Goal: Transaction & Acquisition: Book appointment/travel/reservation

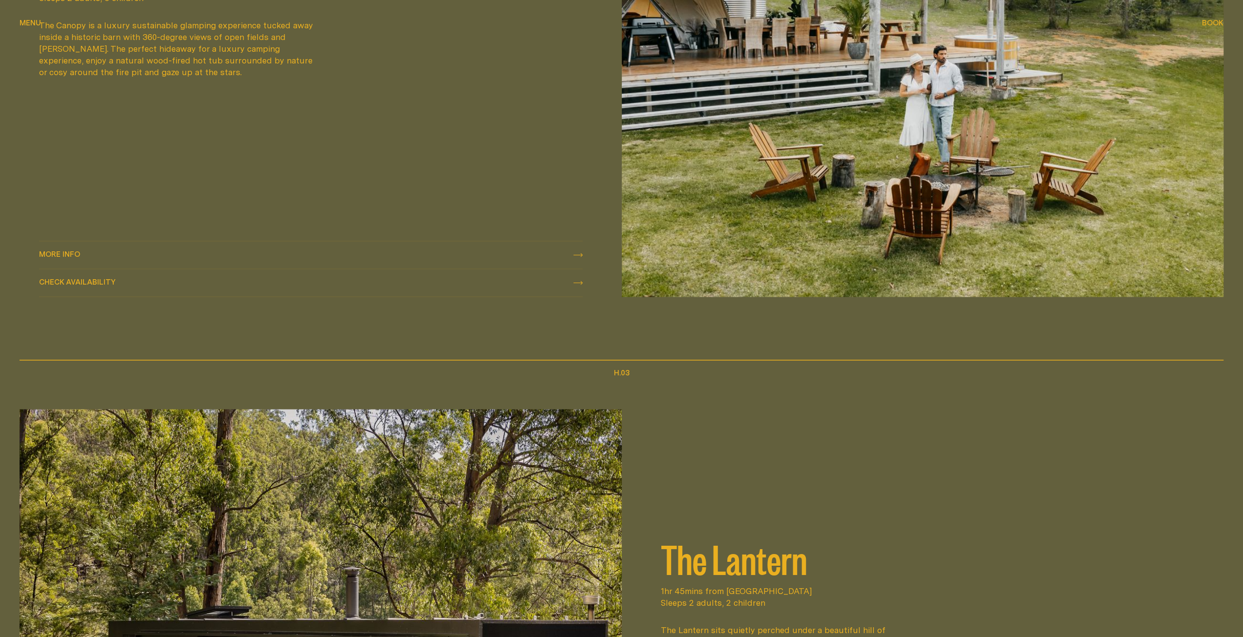
scroll to position [1531, 0]
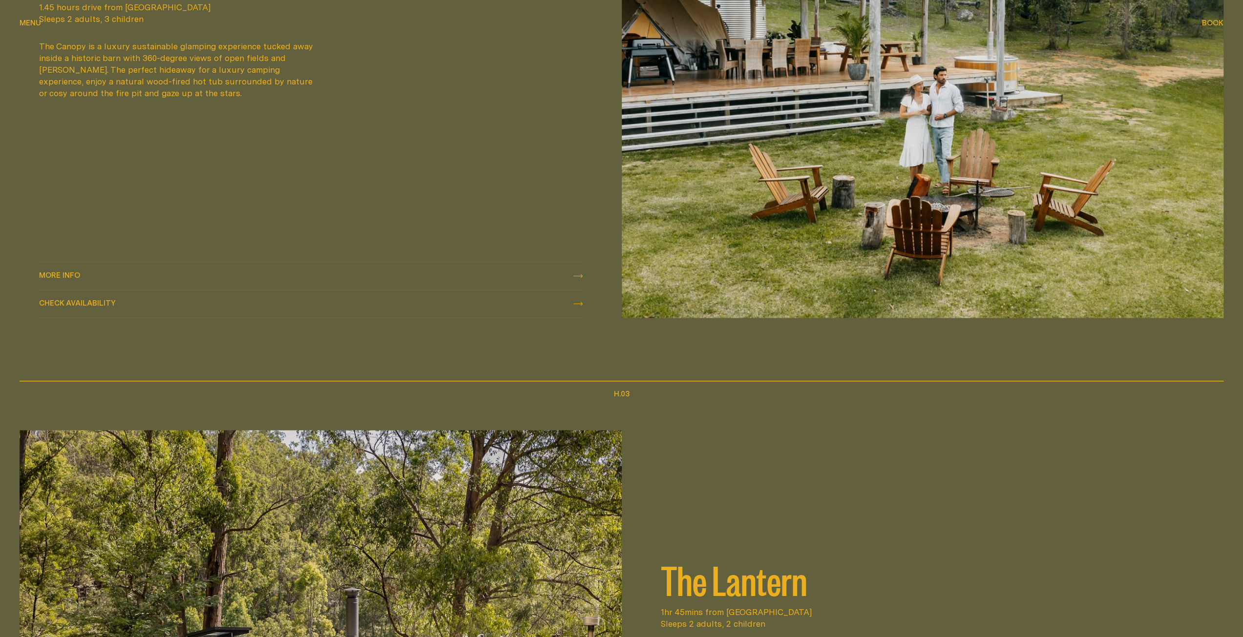
click at [578, 277] on icon at bounding box center [577, 276] width 9 height 4
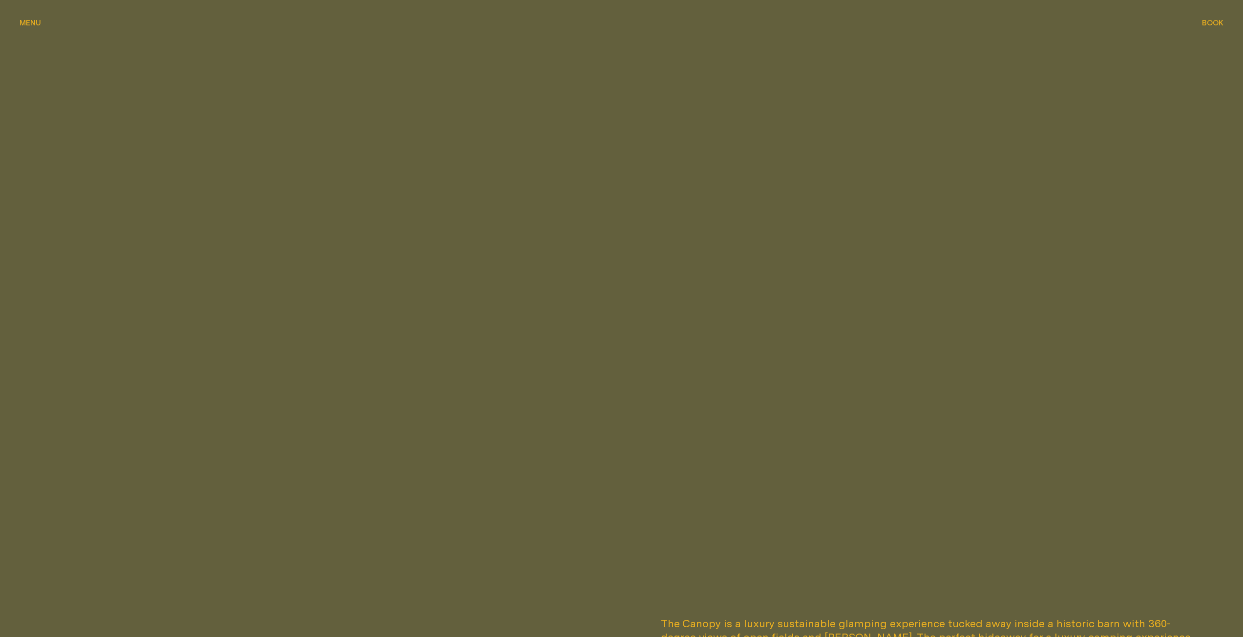
scroll to position [488, 0]
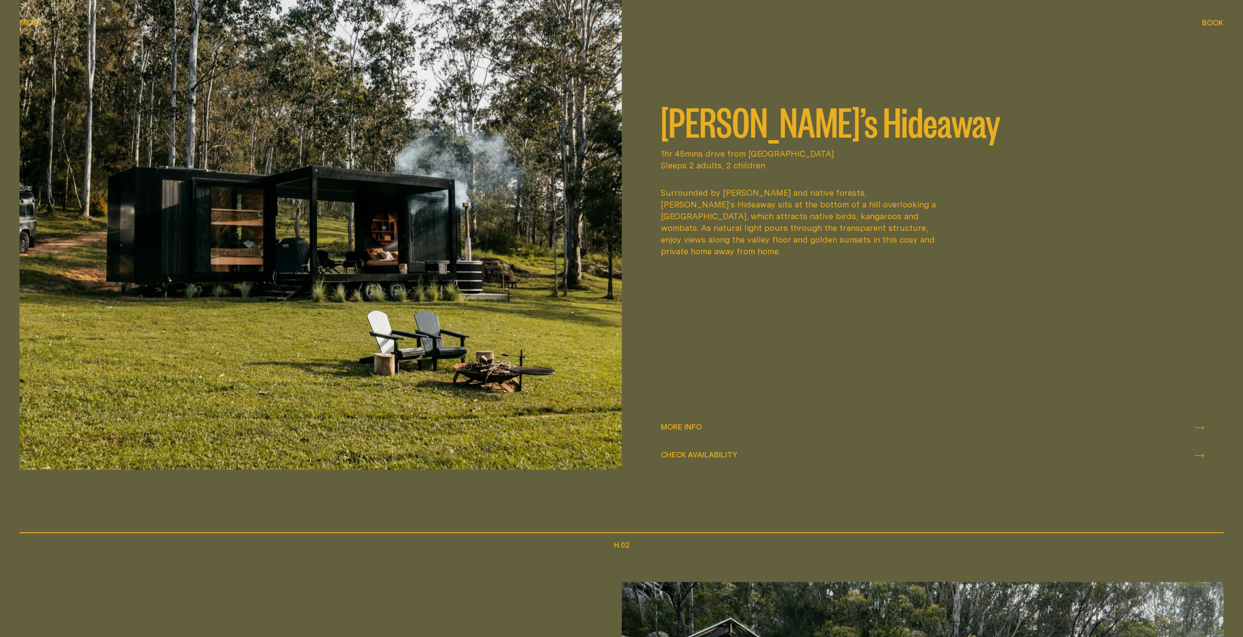
scroll to position [783, 0]
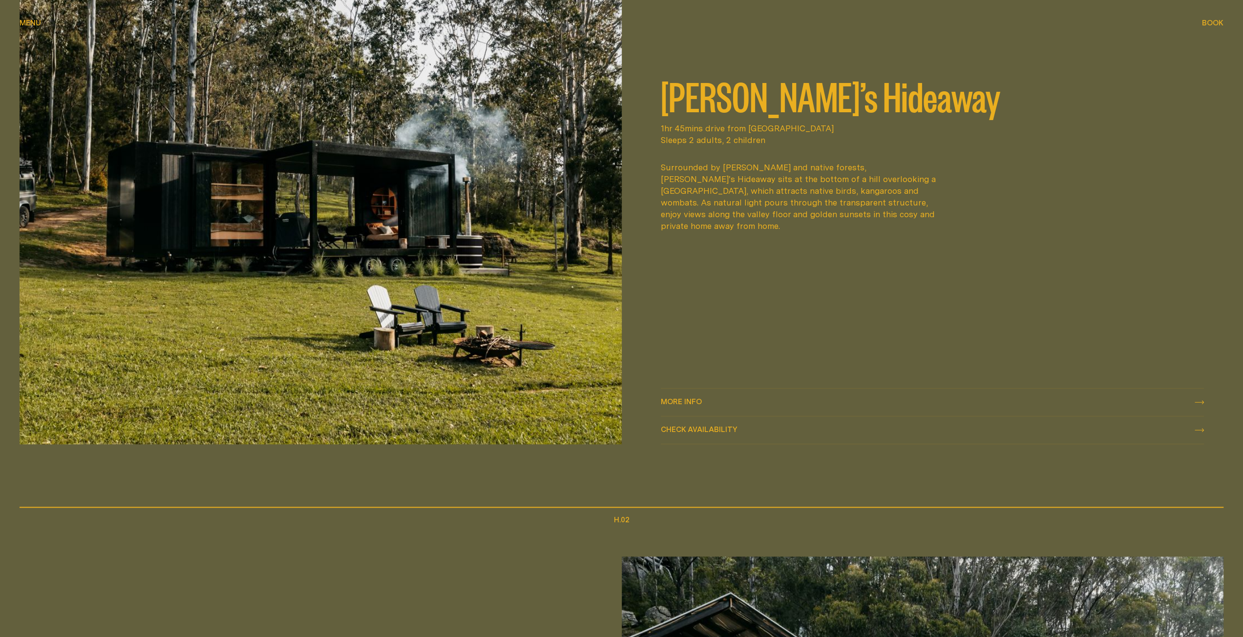
click at [691, 399] on span "More info" at bounding box center [681, 401] width 41 height 7
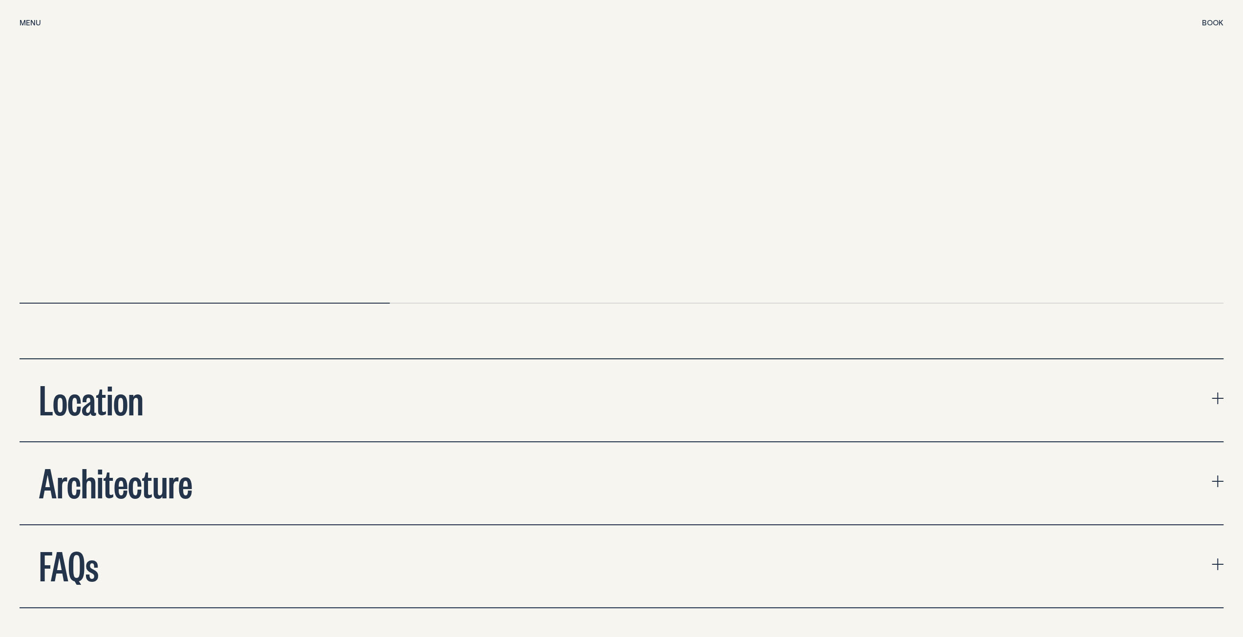
scroll to position [3613, 0]
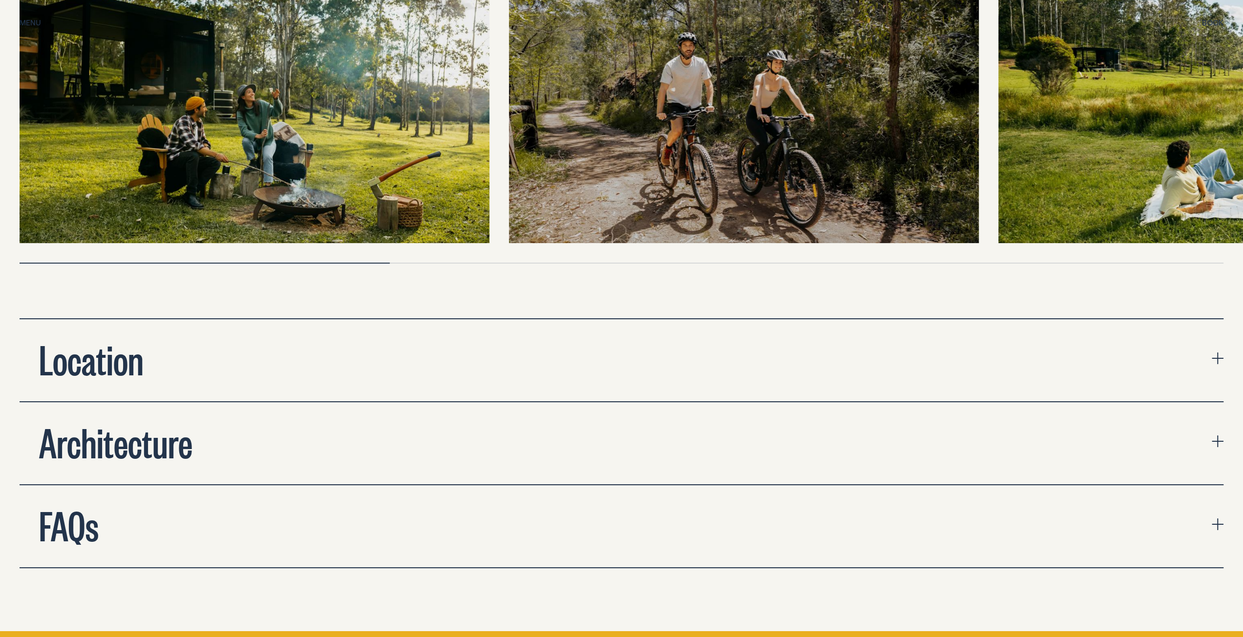
click at [725, 347] on button "Location" at bounding box center [622, 360] width 1204 height 82
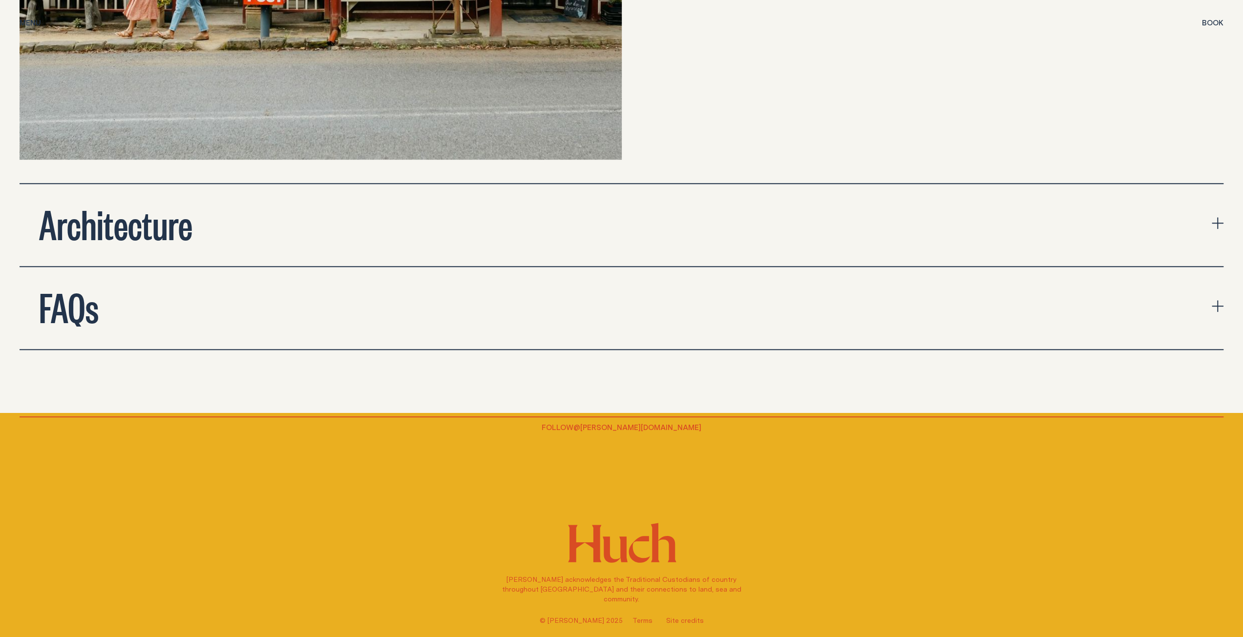
scroll to position [4476, 0]
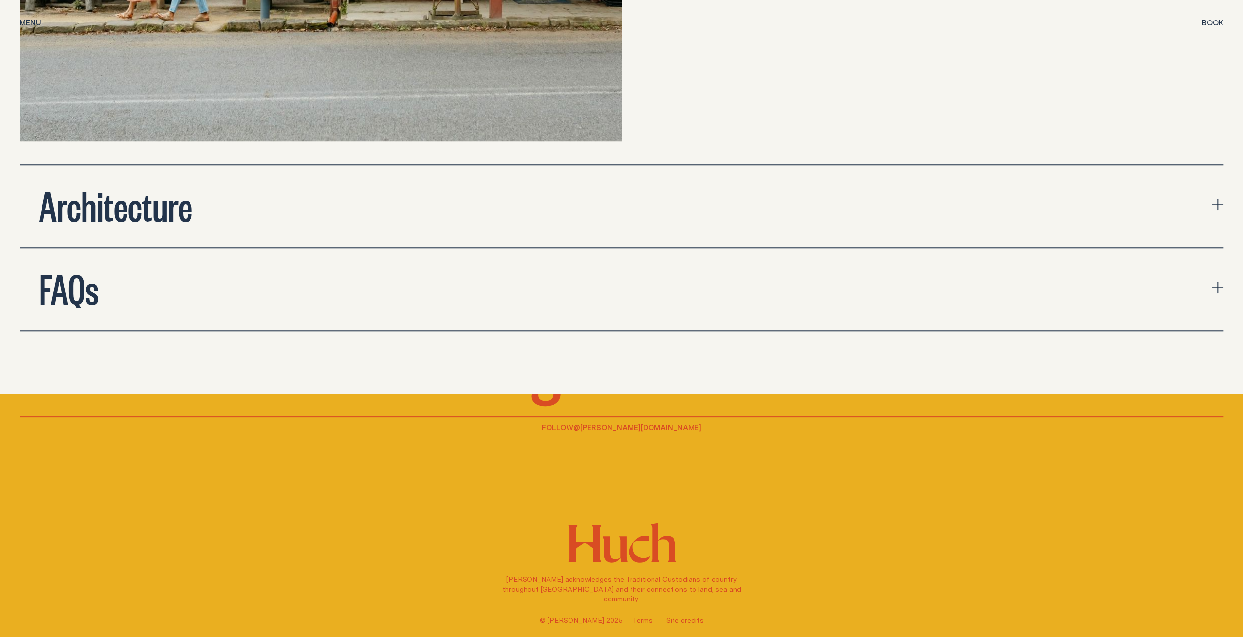
click at [1129, 25] on span "Book" at bounding box center [1212, 22] width 21 height 7
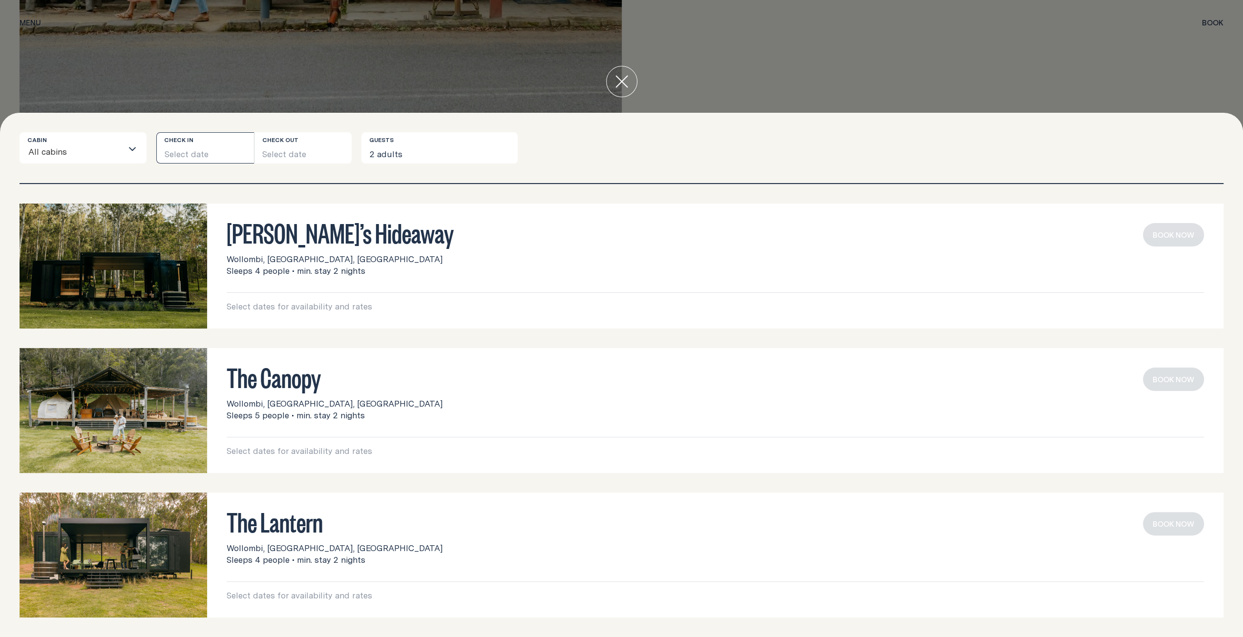
click at [201, 146] on button "Select date" at bounding box center [205, 147] width 98 height 31
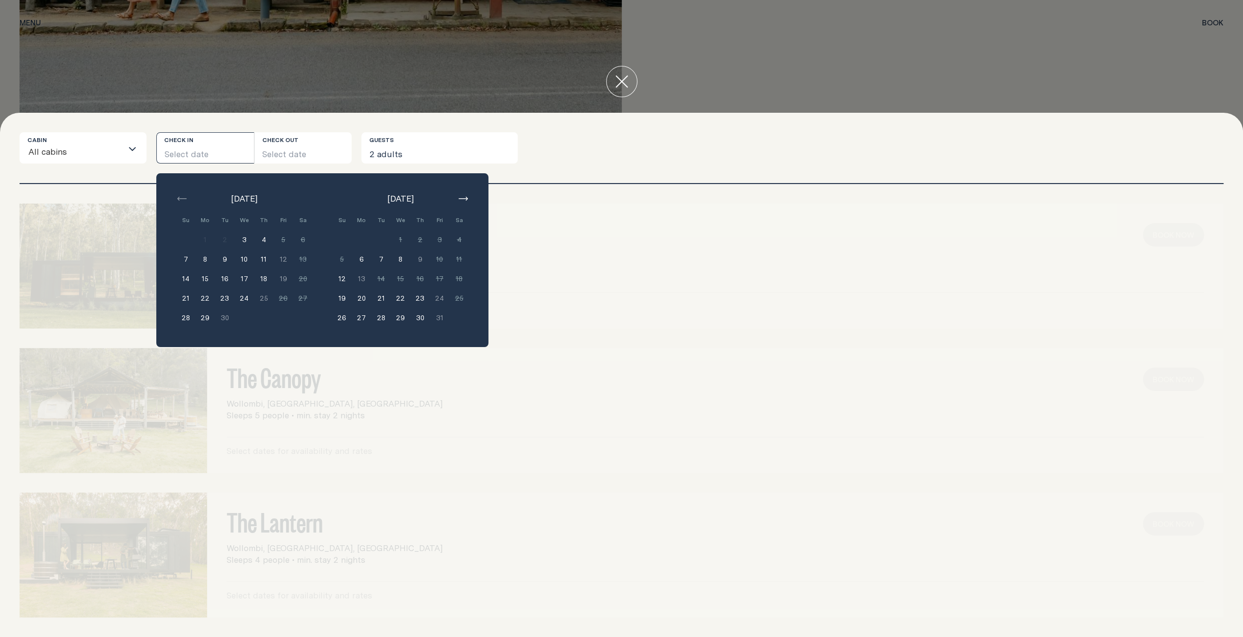
click at [384, 299] on button "21" at bounding box center [381, 299] width 20 height 20
click at [420, 303] on button "23" at bounding box center [420, 299] width 20 height 20
